Goal: Book appointment/travel/reservation

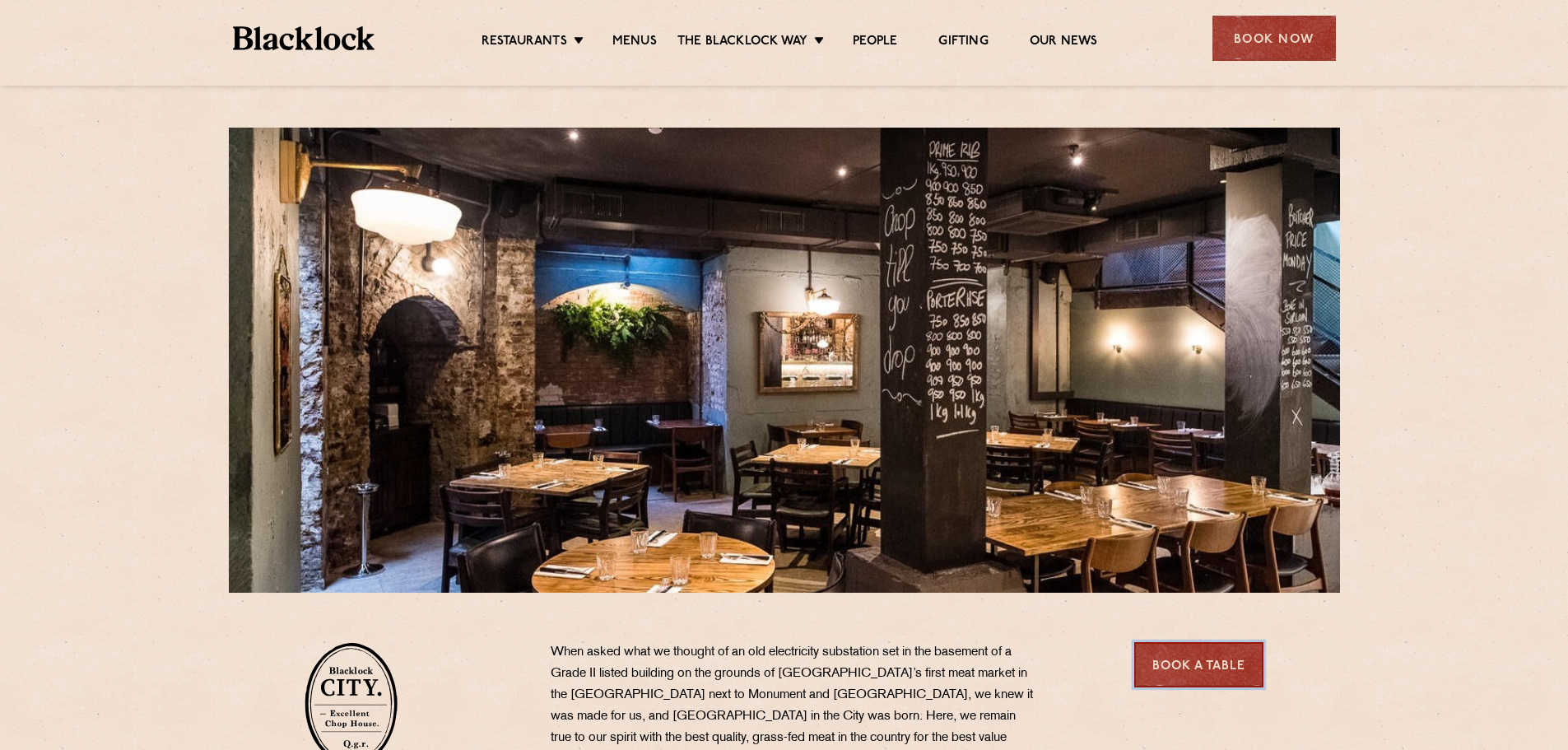
click at [1214, 671] on link "Book a Table" at bounding box center [1198, 664] width 129 height 45
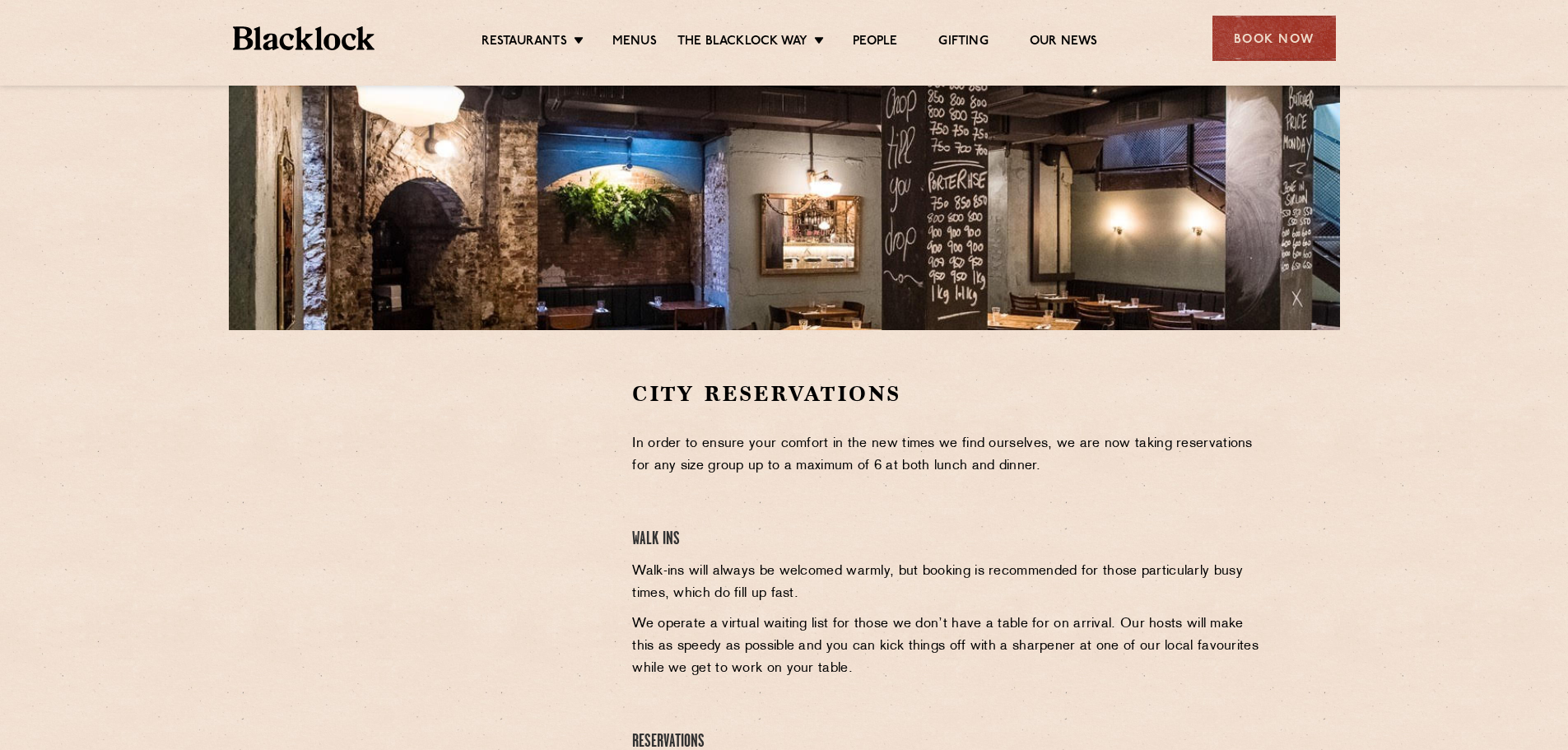
scroll to position [411, 0]
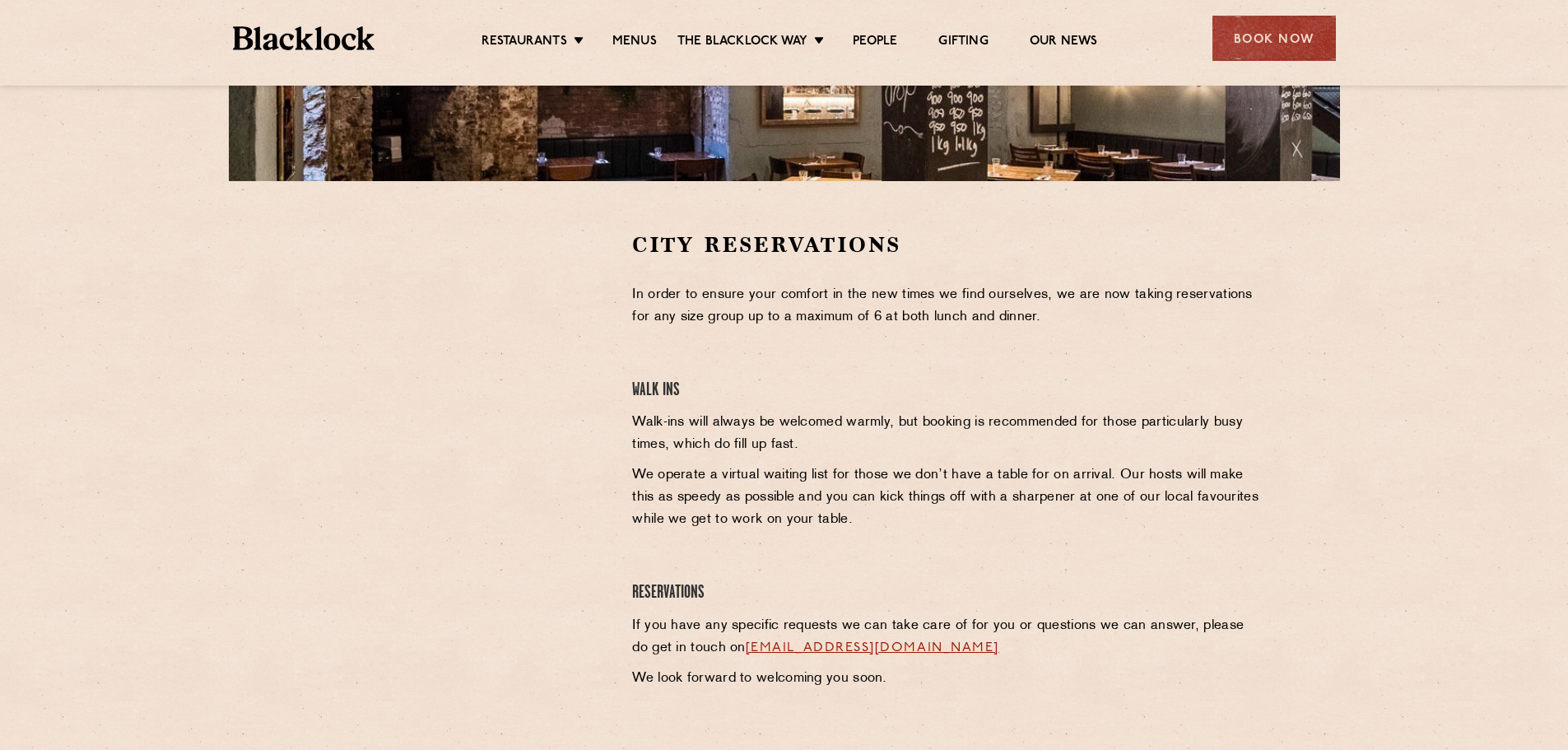
click at [163, 246] on section "City Reservations In order to ensure your comfort in the new times we find ours…" at bounding box center [784, 480] width 1568 height 597
click at [647, 37] on link "Menus" at bounding box center [635, 42] width 44 height 18
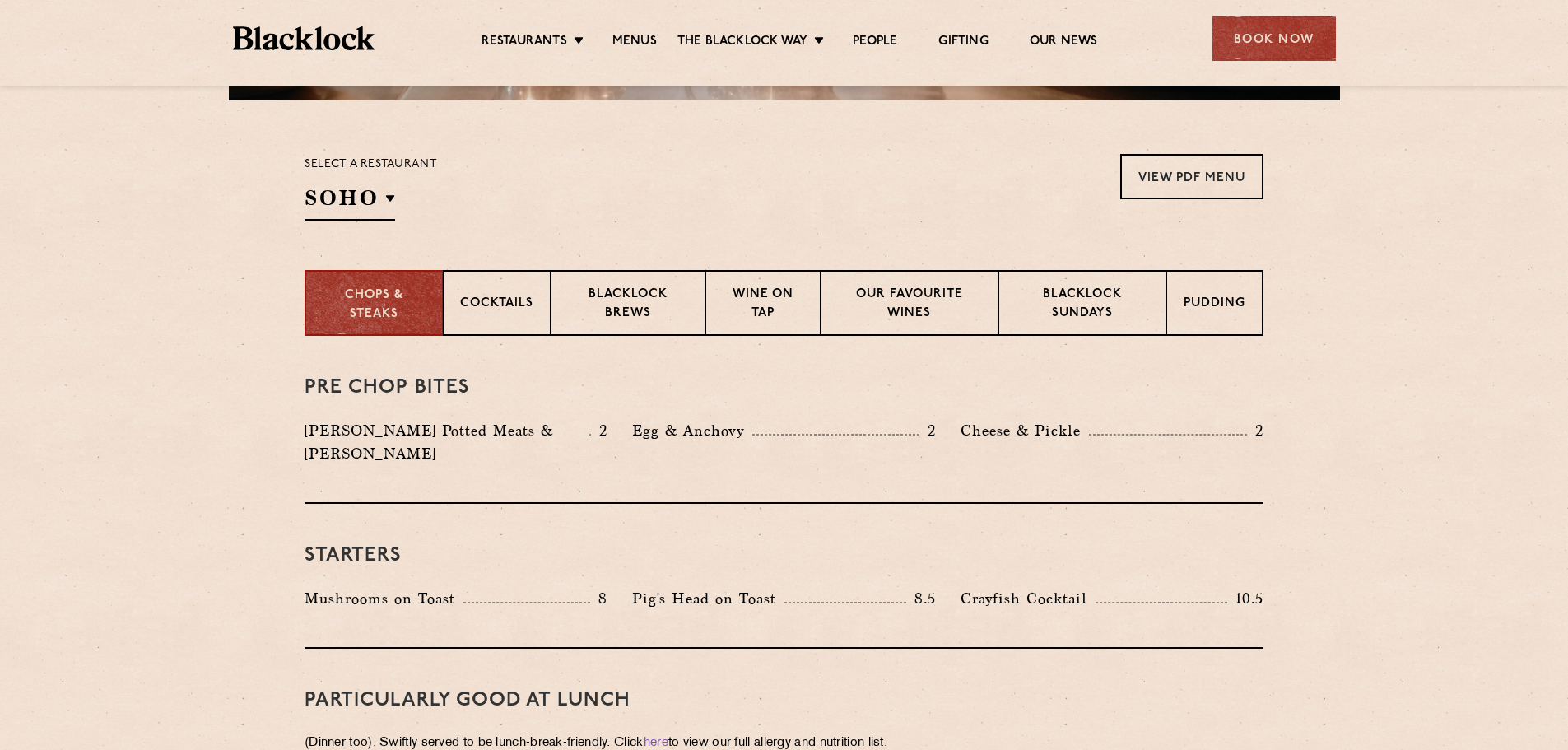
scroll to position [494, 0]
click at [477, 299] on p "Cocktails" at bounding box center [497, 303] width 73 height 20
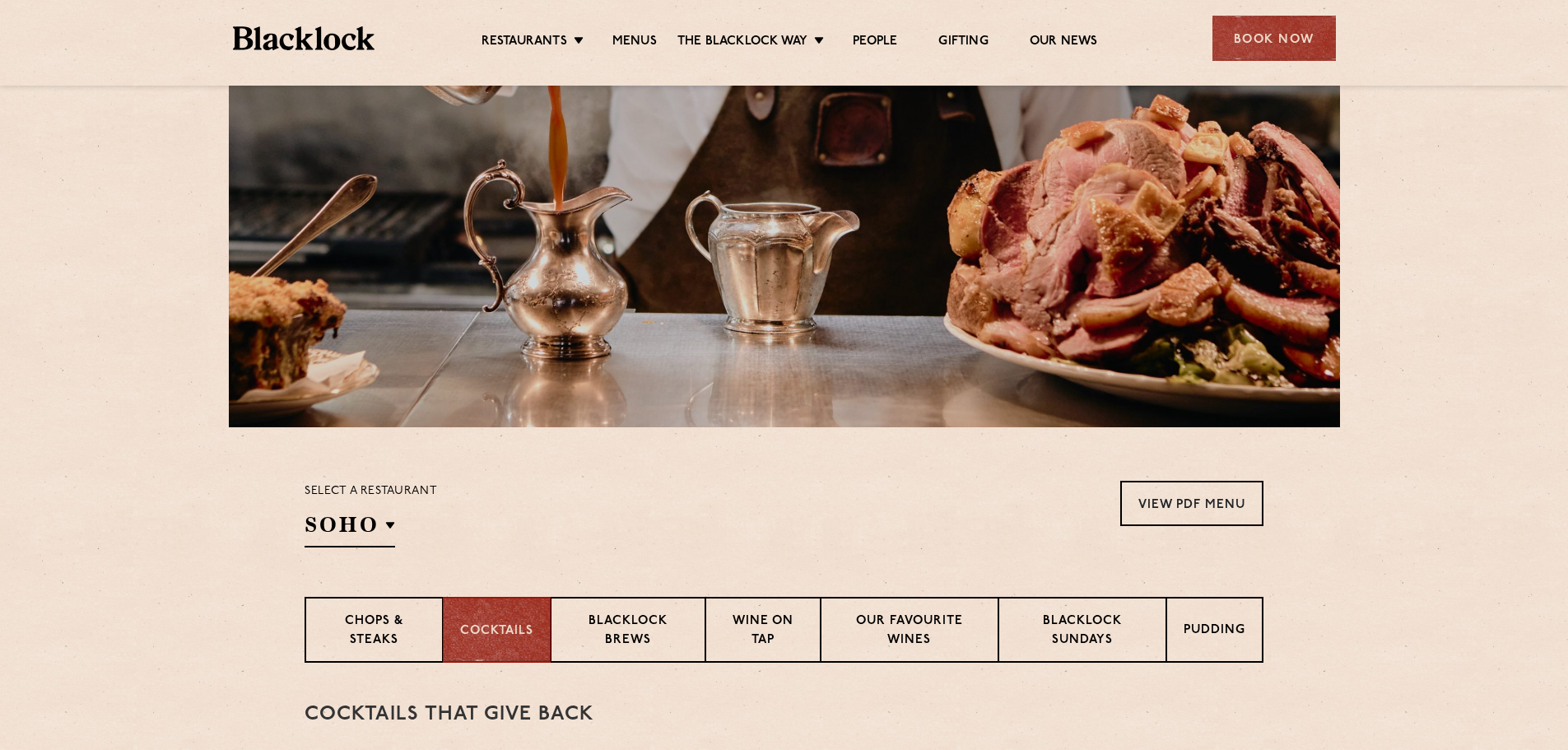
scroll to position [165, 0]
click at [383, 615] on p "Chops & Steaks" at bounding box center [372, 632] width 103 height 39
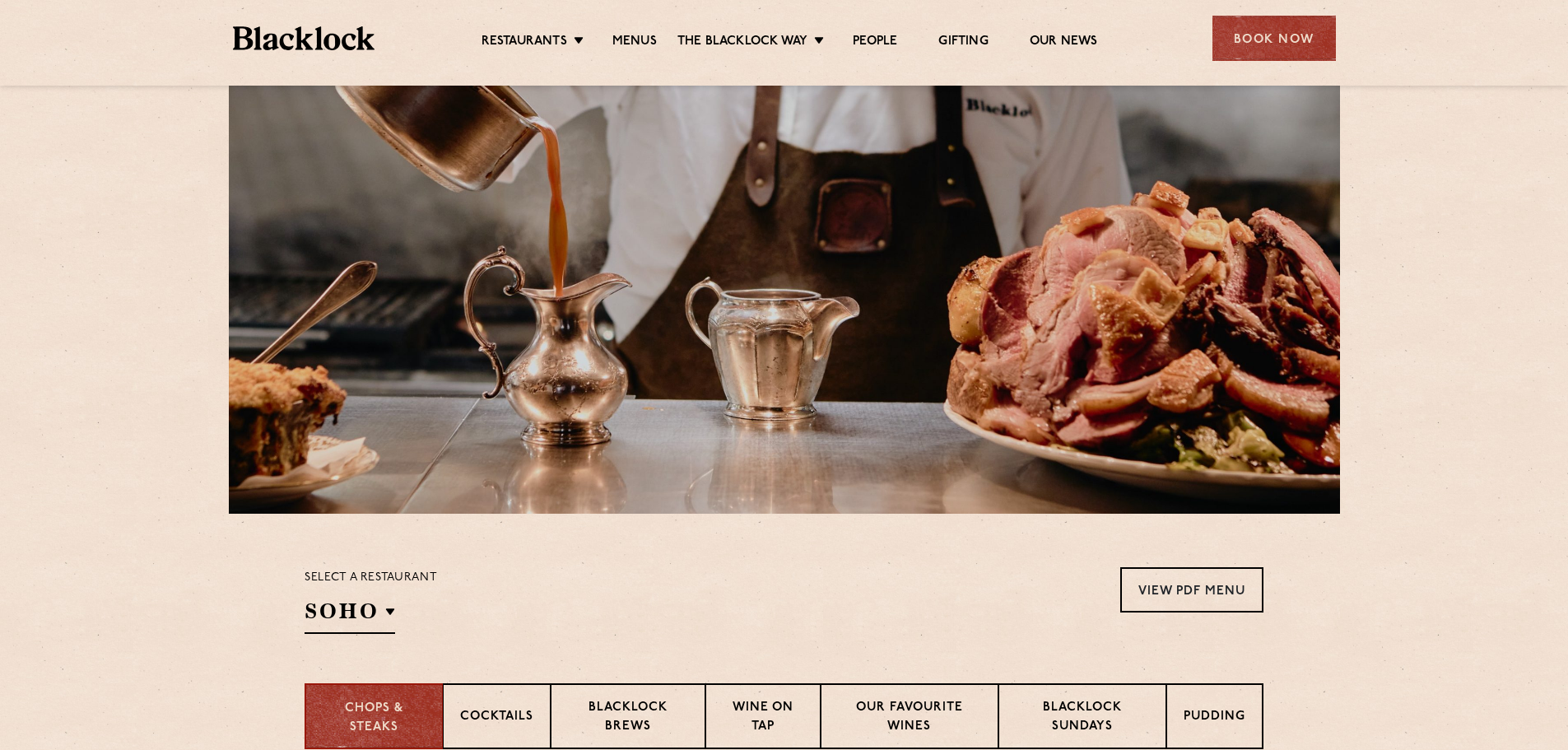
scroll to position [0, 0]
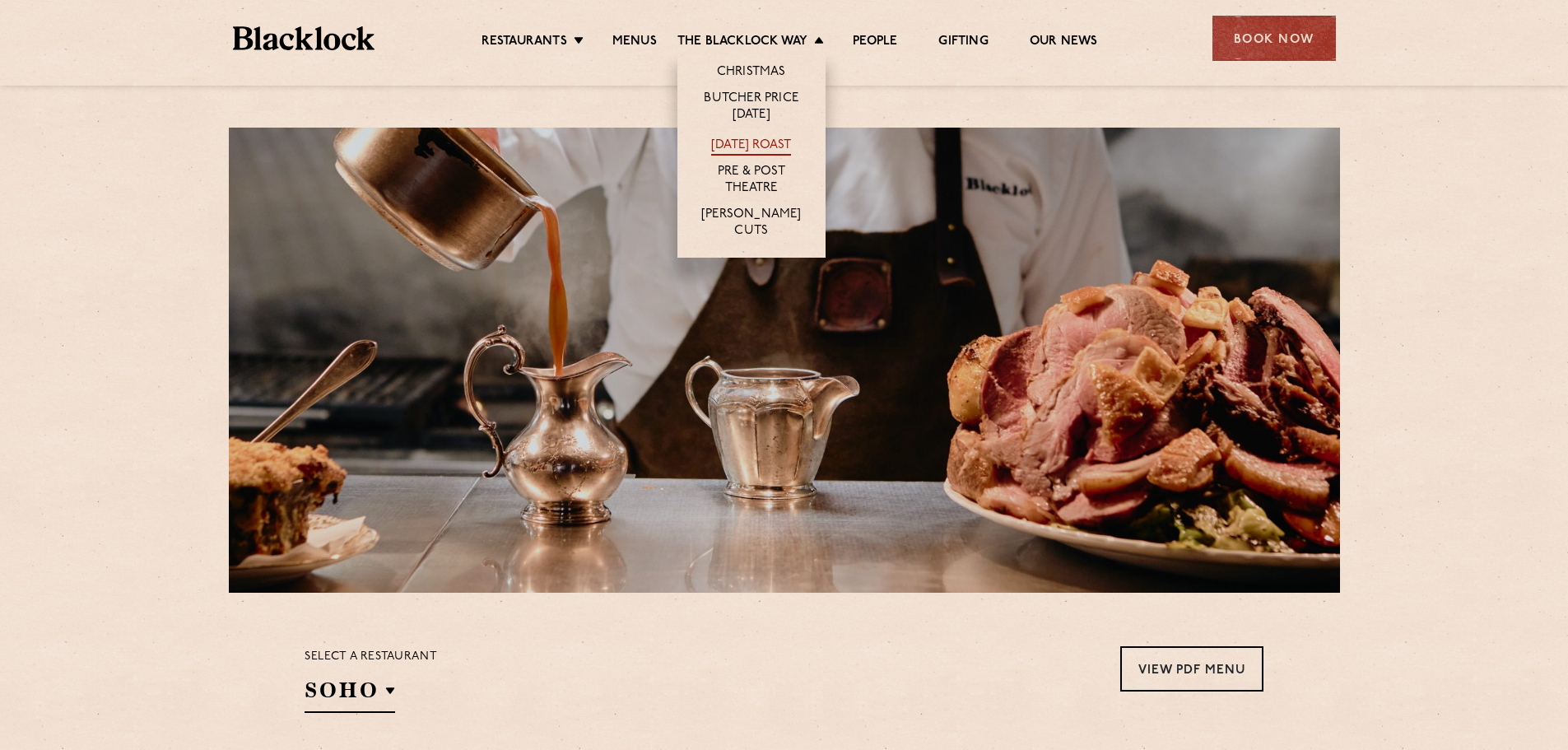
click at [753, 141] on link "[DATE] Roast" at bounding box center [751, 146] width 80 height 18
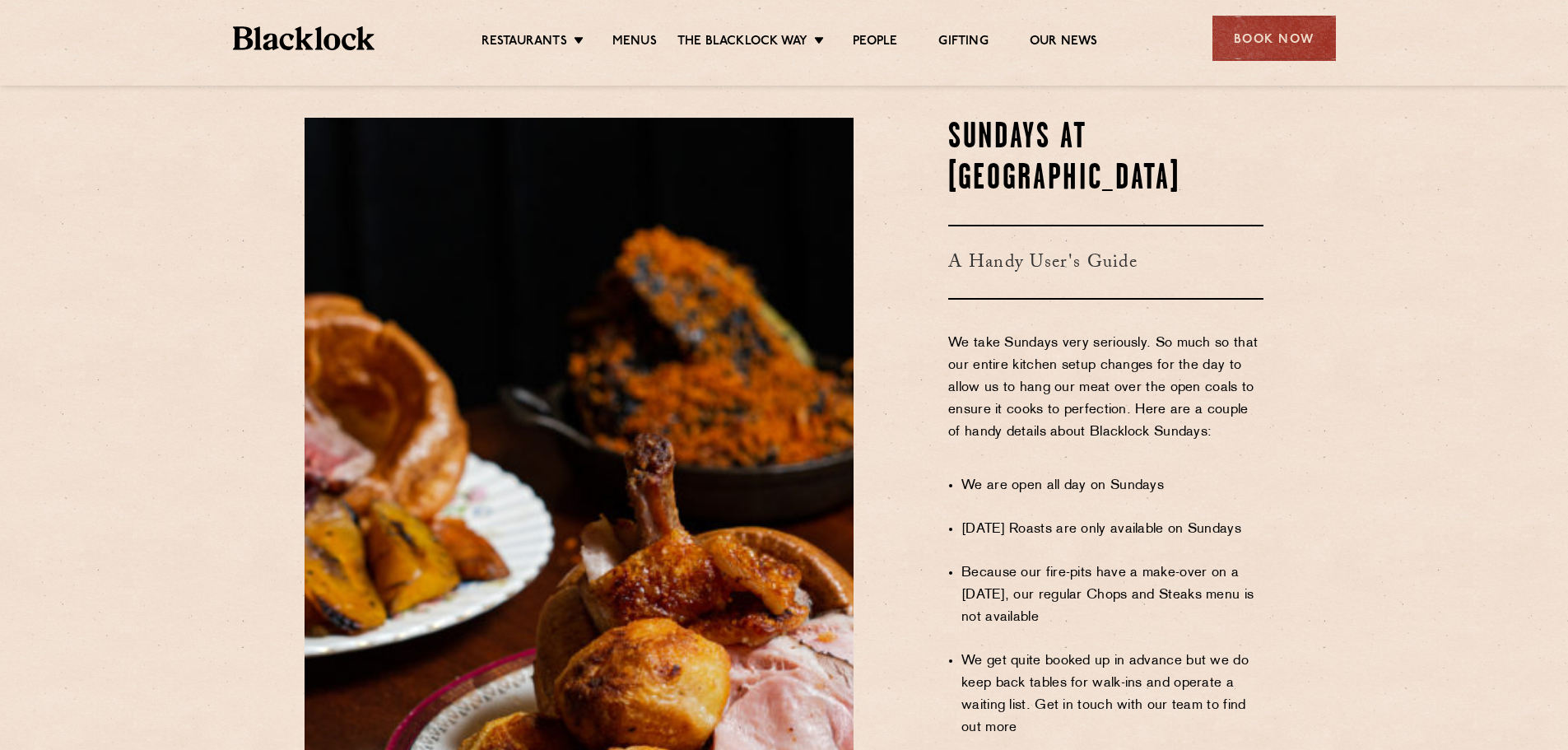
scroll to position [770, 0]
